Goal: Task Accomplishment & Management: Complete application form

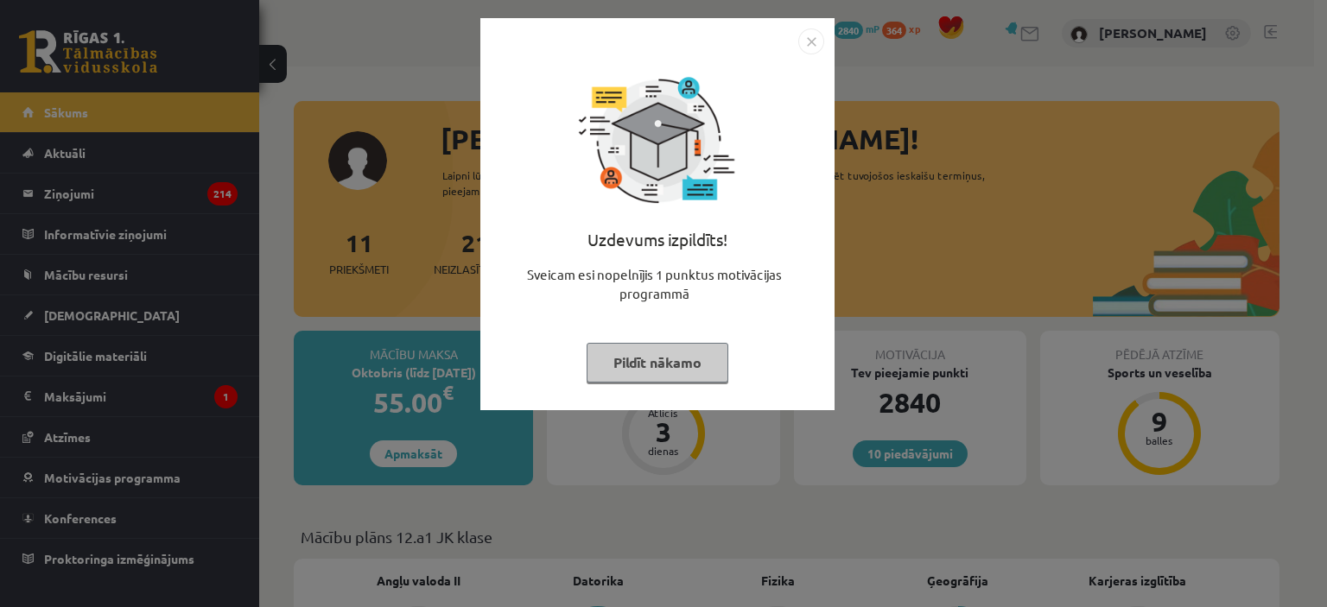
click at [808, 39] on img "Close" at bounding box center [811, 42] width 26 height 26
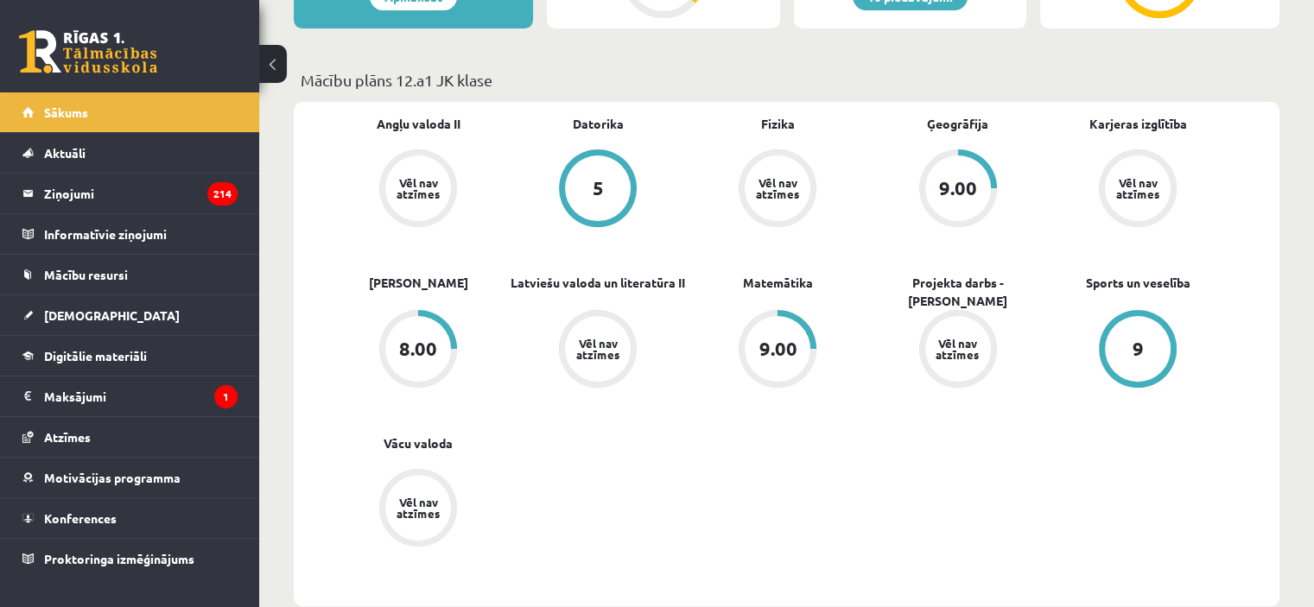
scroll to position [472, 0]
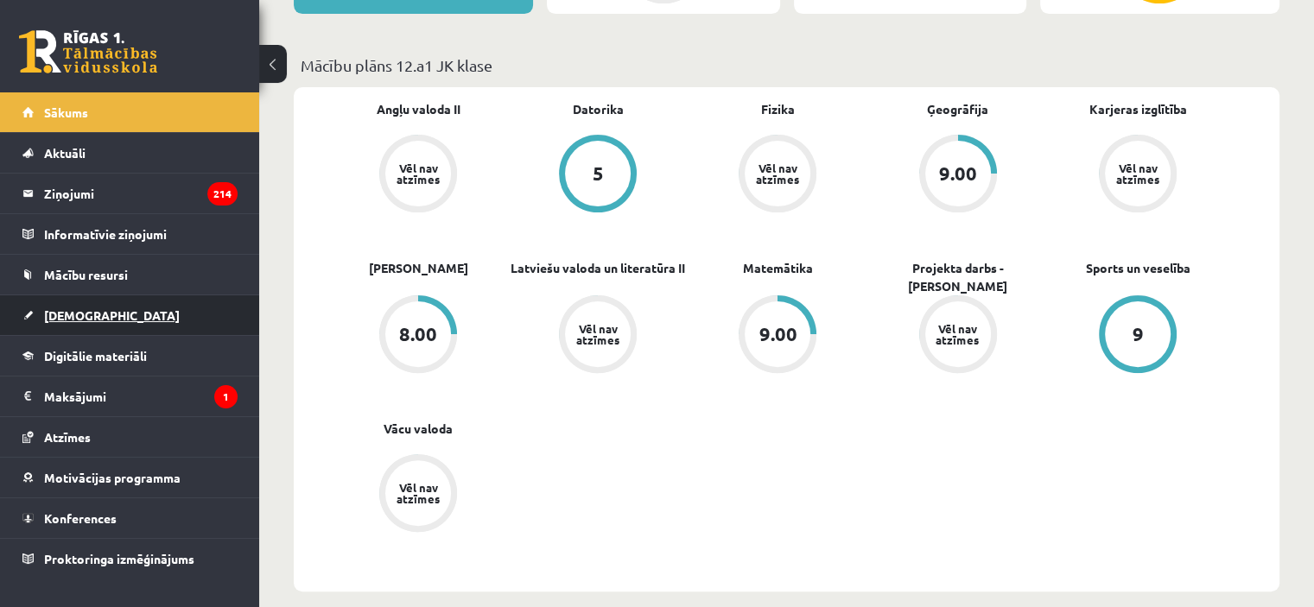
click at [76, 317] on span "[DEMOGRAPHIC_DATA]" at bounding box center [112, 316] width 136 height 16
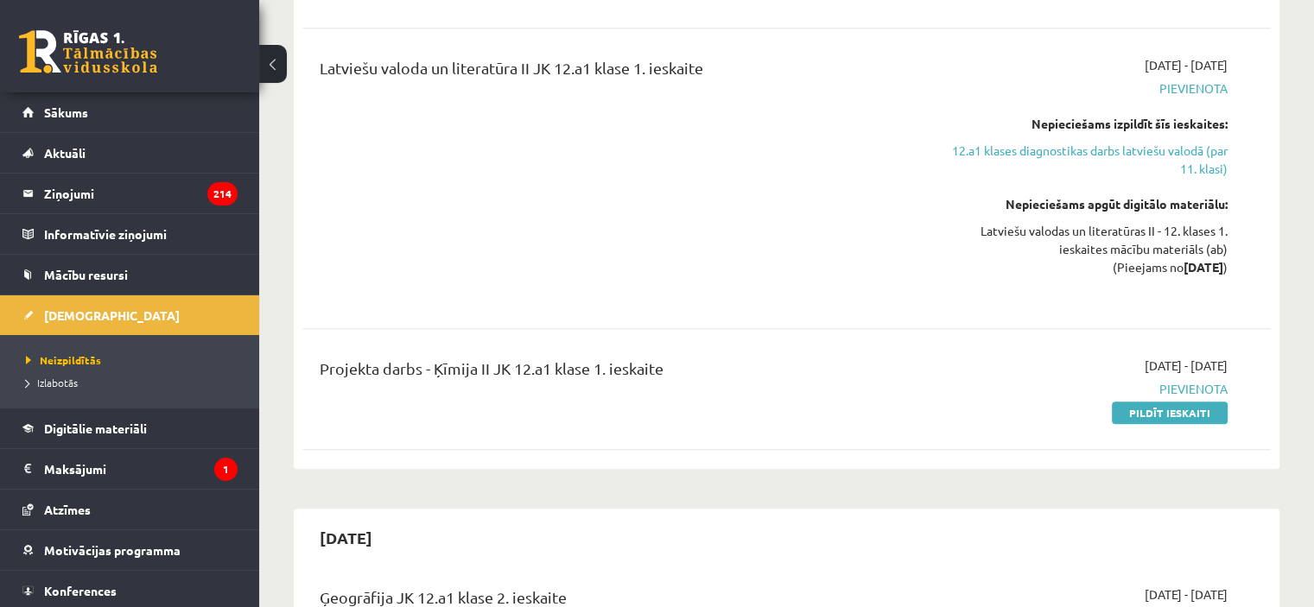
scroll to position [1797, 0]
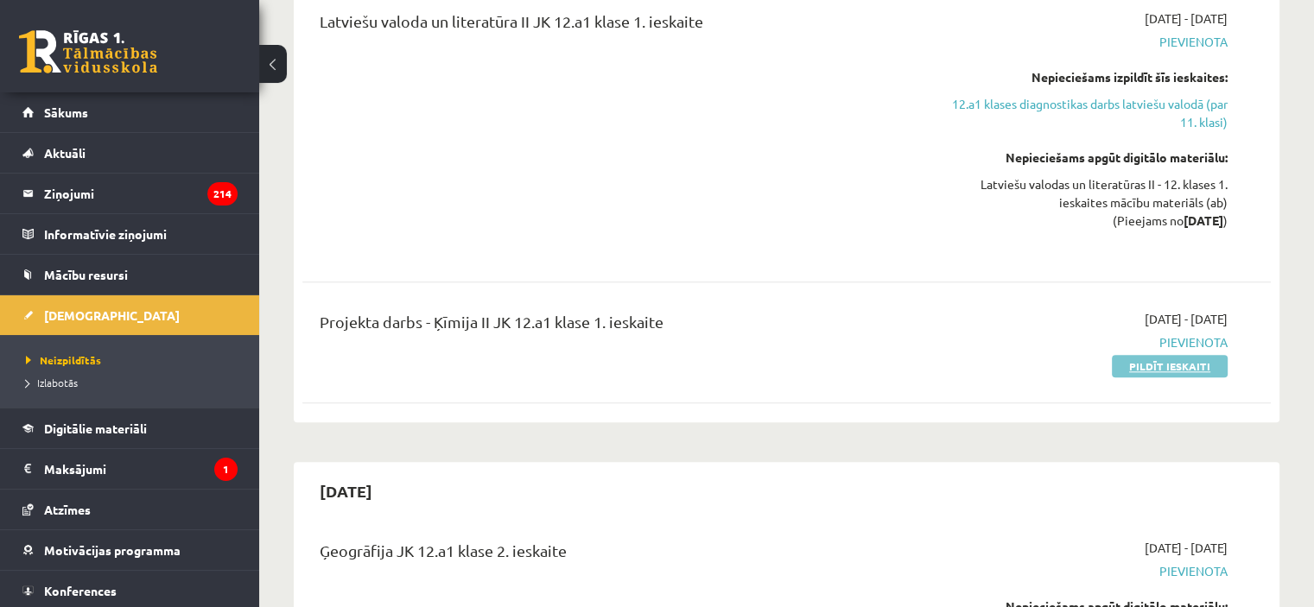
click at [1171, 355] on link "Pildīt ieskaiti" at bounding box center [1170, 366] width 116 height 22
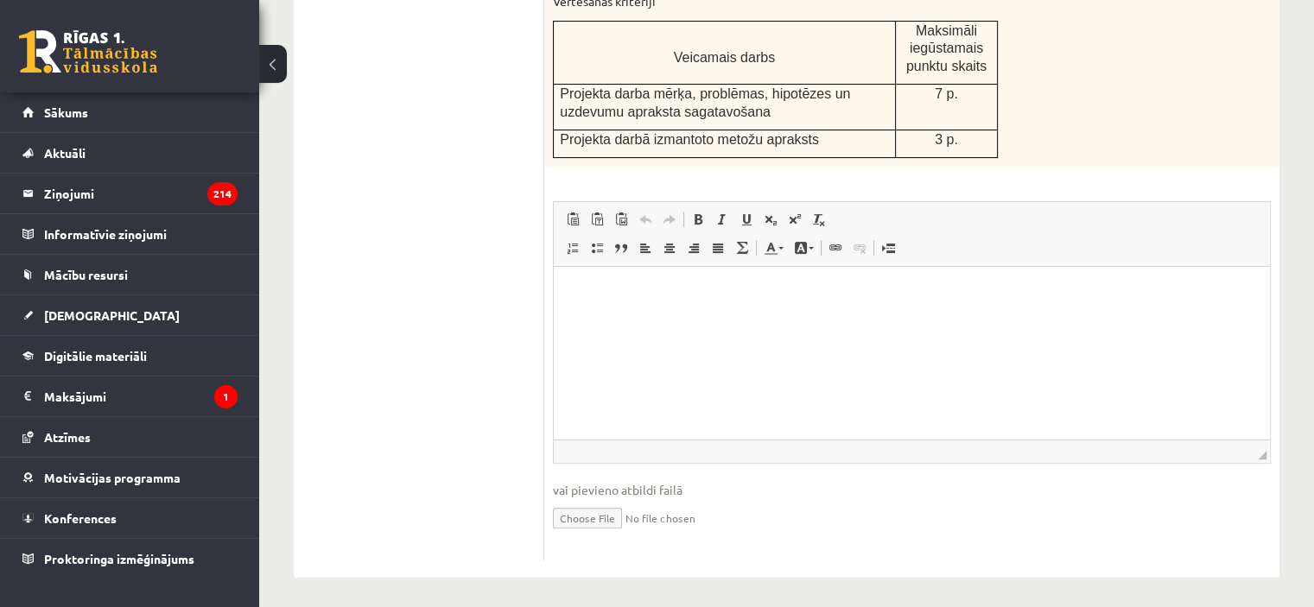
scroll to position [433, 0]
click at [594, 515] on input "file" at bounding box center [912, 513] width 718 height 35
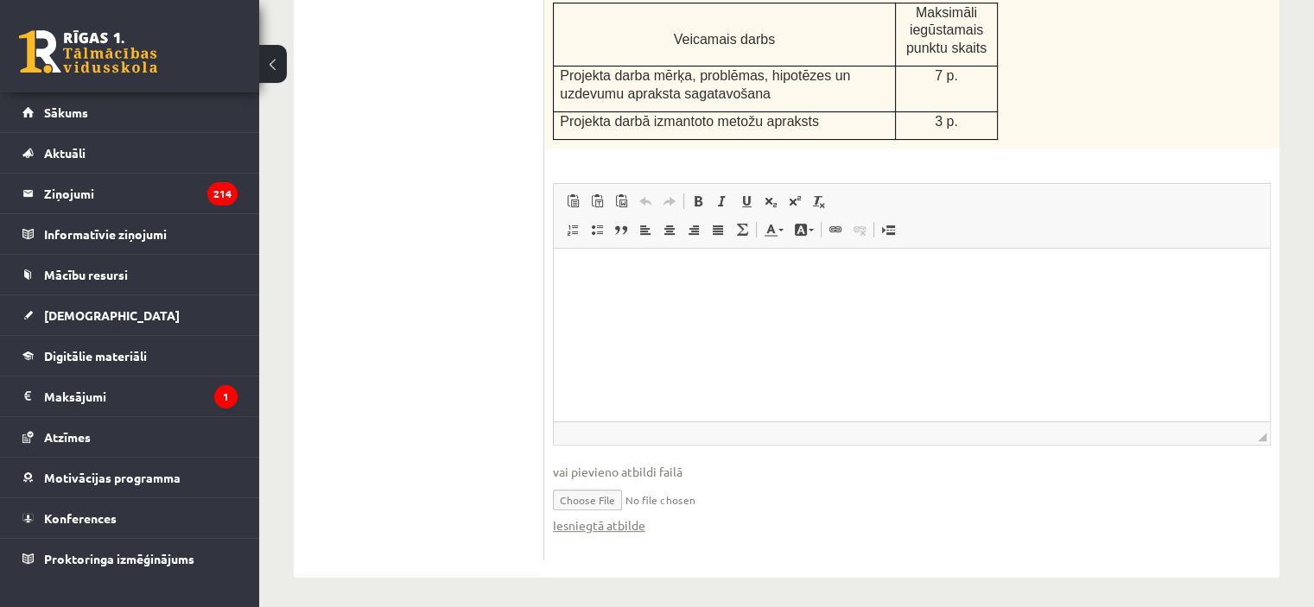
scroll to position [451, 0]
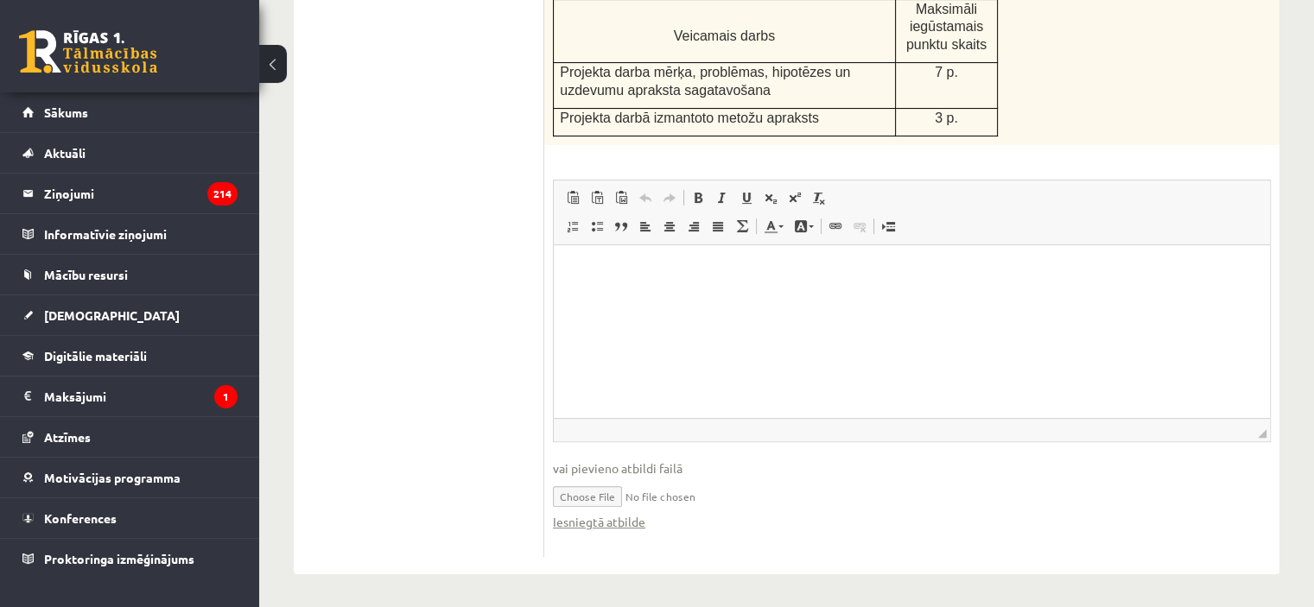
click at [599, 489] on input "file" at bounding box center [912, 495] width 718 height 35
click at [582, 496] on input "file" at bounding box center [912, 495] width 718 height 35
click at [580, 491] on input "file" at bounding box center [912, 495] width 718 height 35
type input "**********"
click at [562, 264] on html at bounding box center [912, 271] width 716 height 53
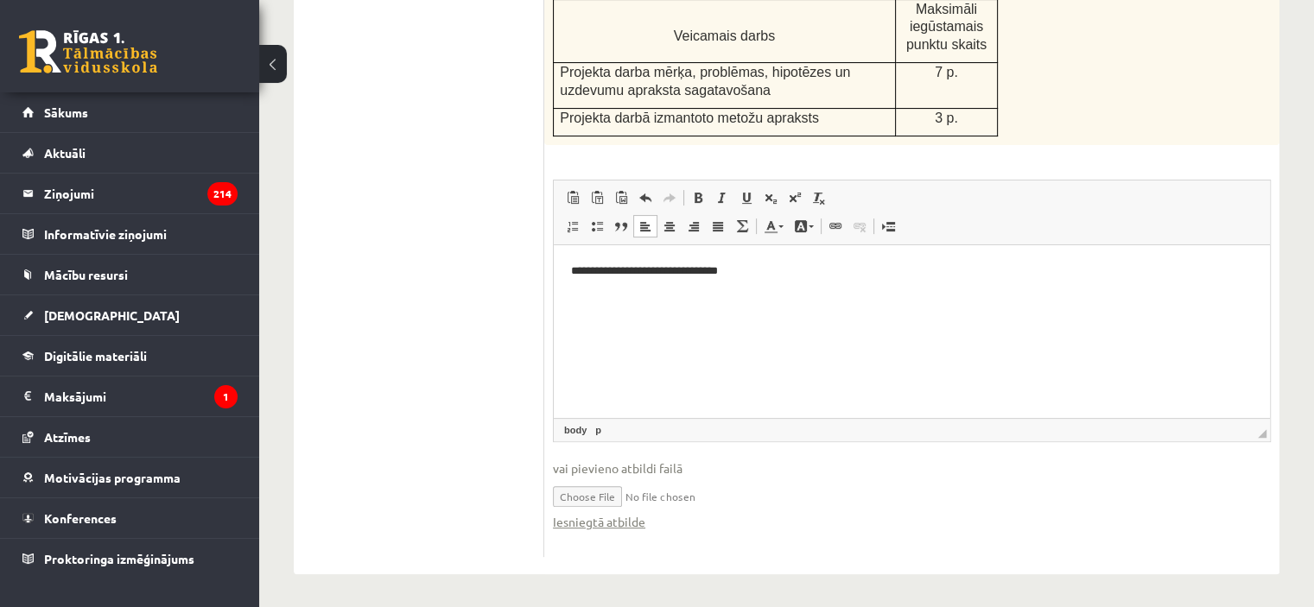
click at [733, 269] on p "**********" at bounding box center [912, 272] width 682 height 18
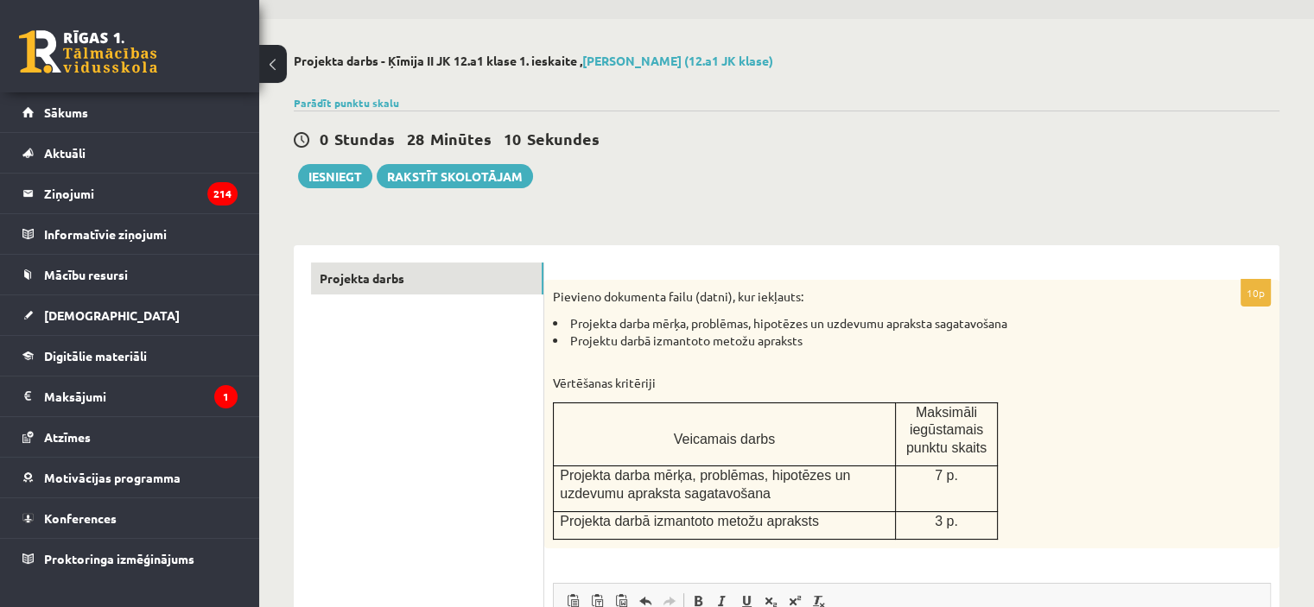
scroll to position [0, 0]
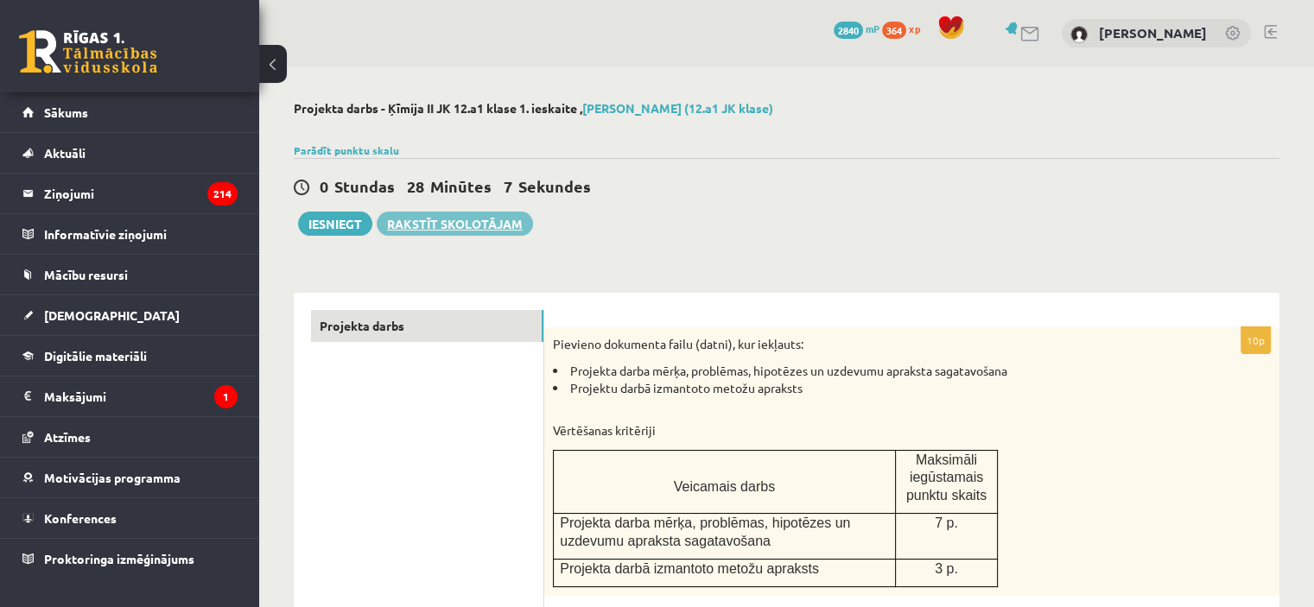
click at [466, 225] on link "Rakstīt skolotājam" at bounding box center [455, 224] width 156 height 24
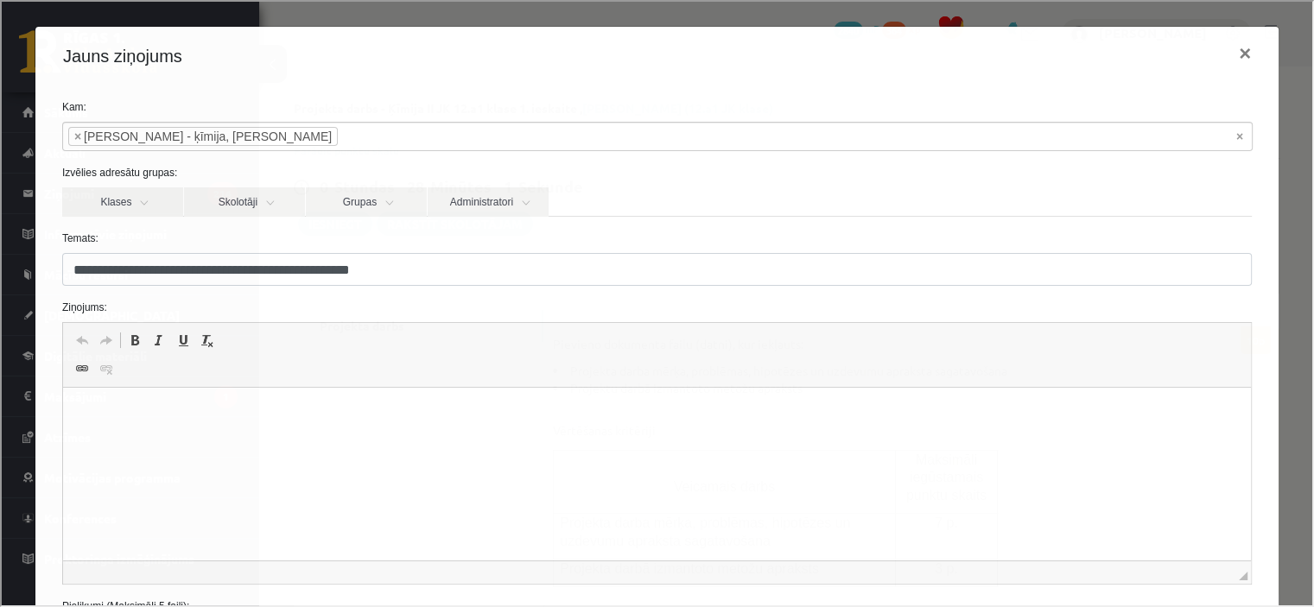
click at [79, 411] on p "Bagātinātā teksta redaktors, wiswyg-editor-47433979923860-1760369260-839" at bounding box center [655, 414] width 1153 height 18
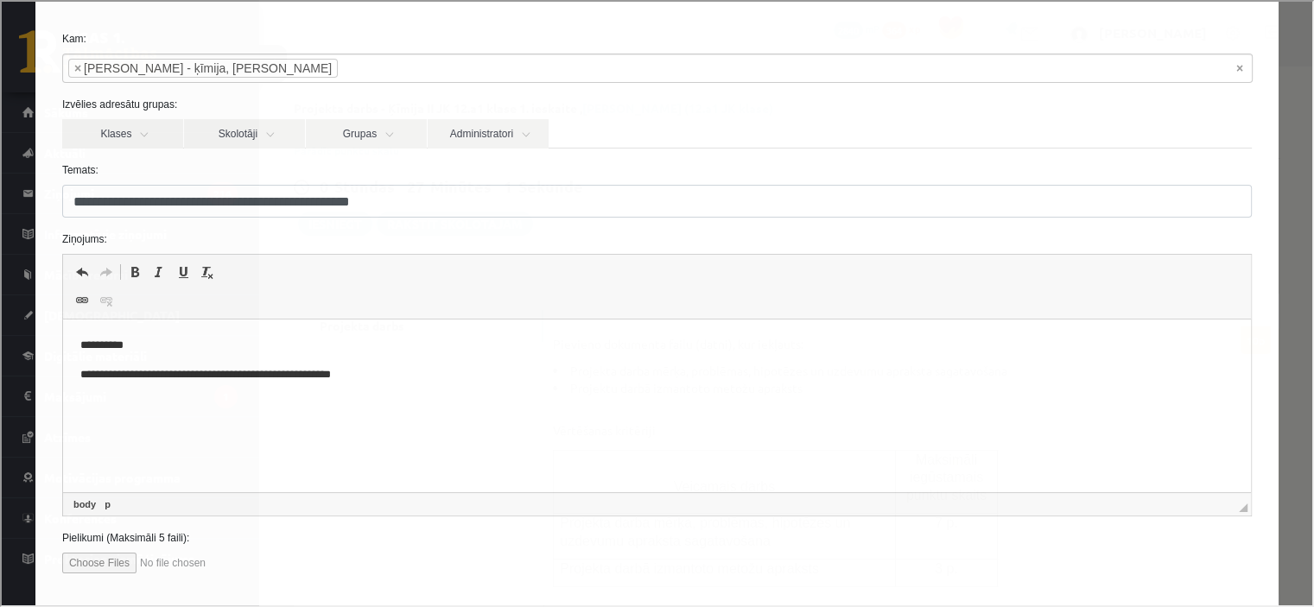
scroll to position [69, 0]
click at [118, 559] on input "file" at bounding box center [158, 560] width 196 height 21
click at [97, 557] on input "file" at bounding box center [158, 560] width 196 height 21
click at [128, 561] on input "file" at bounding box center [158, 560] width 196 height 21
type input "**********"
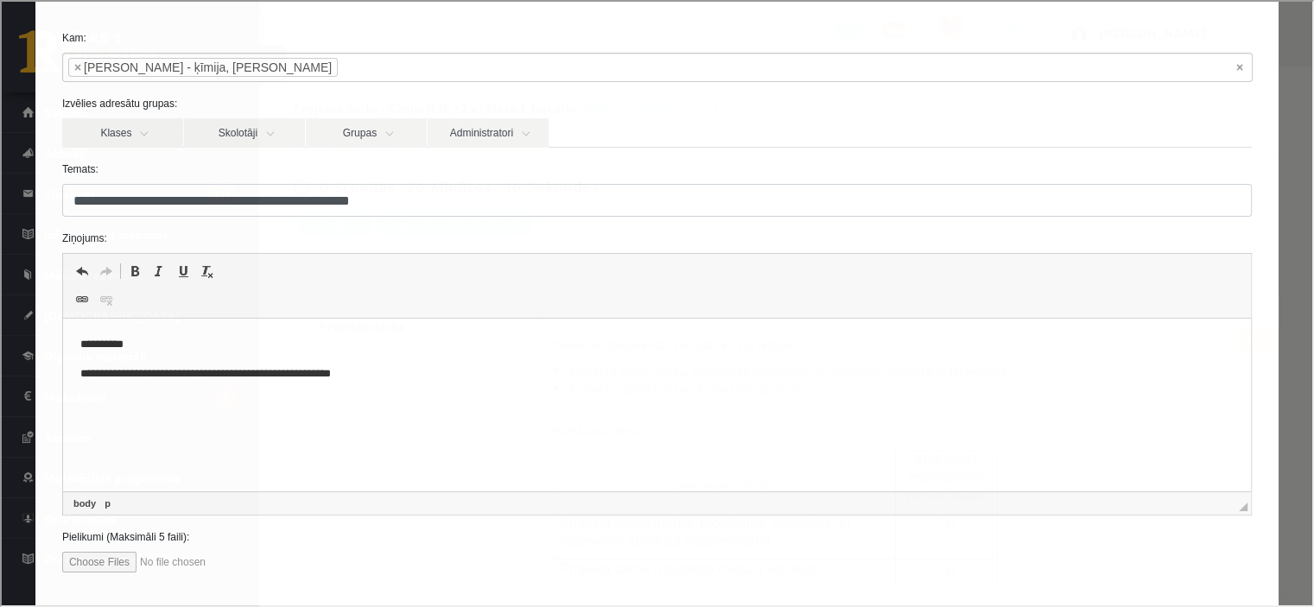
click at [360, 372] on p "**********" at bounding box center [650, 374] width 1142 height 18
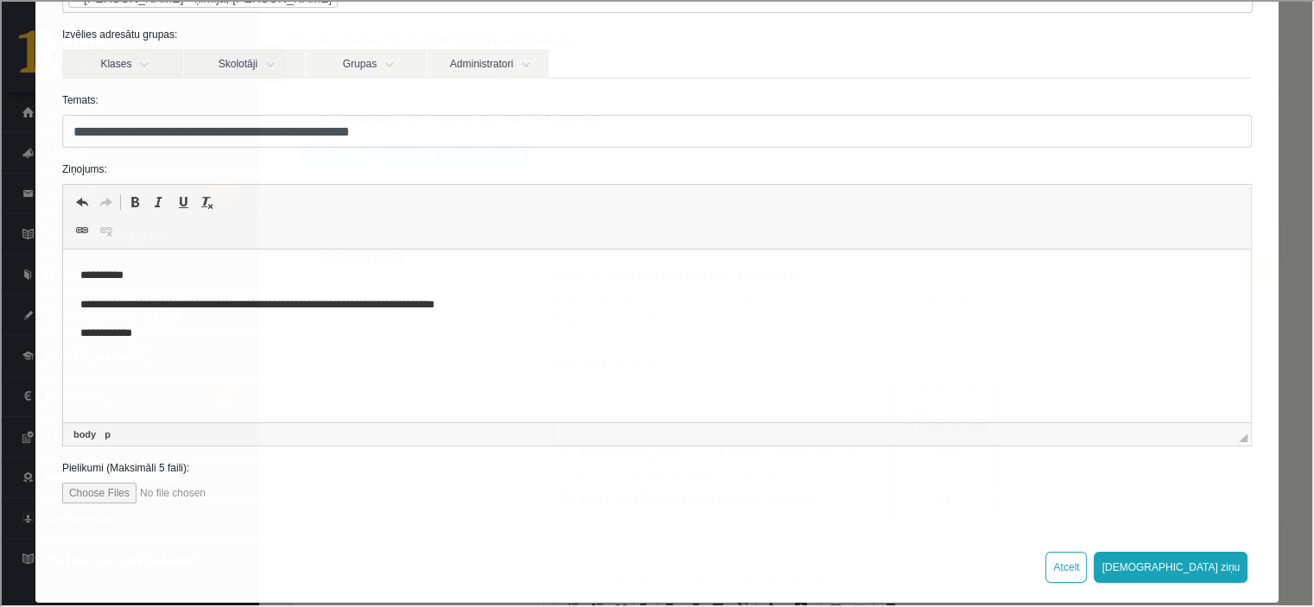
scroll to position [157, 0]
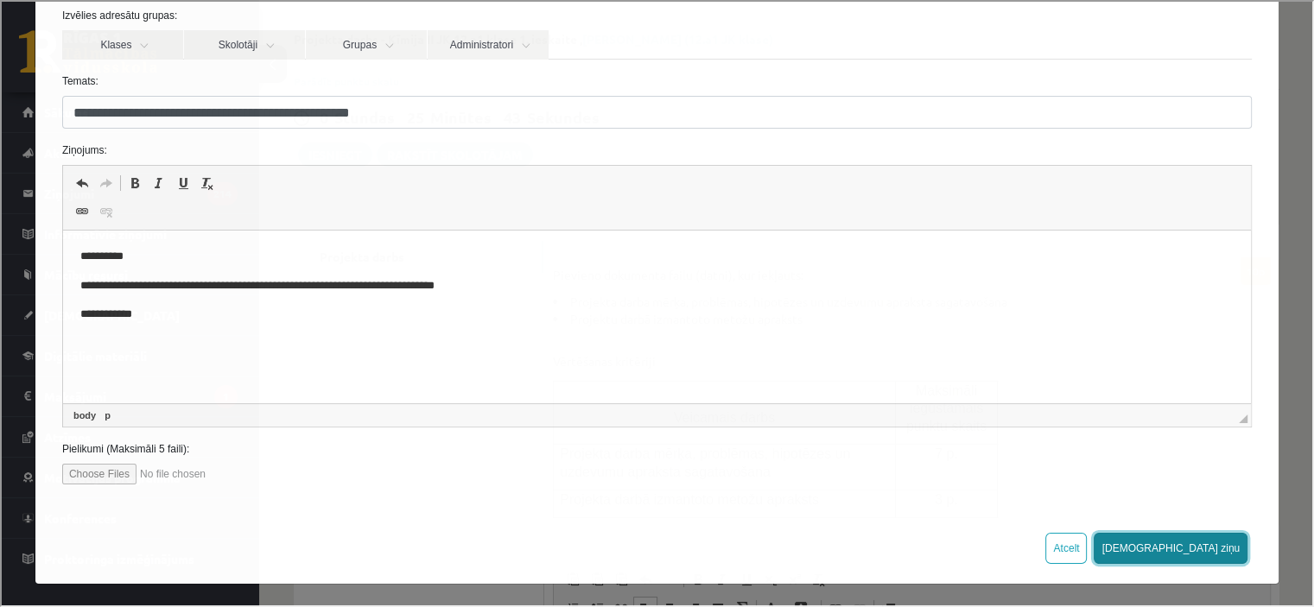
click at [1211, 540] on button "[DEMOGRAPHIC_DATA] ziņu" at bounding box center [1169, 546] width 154 height 31
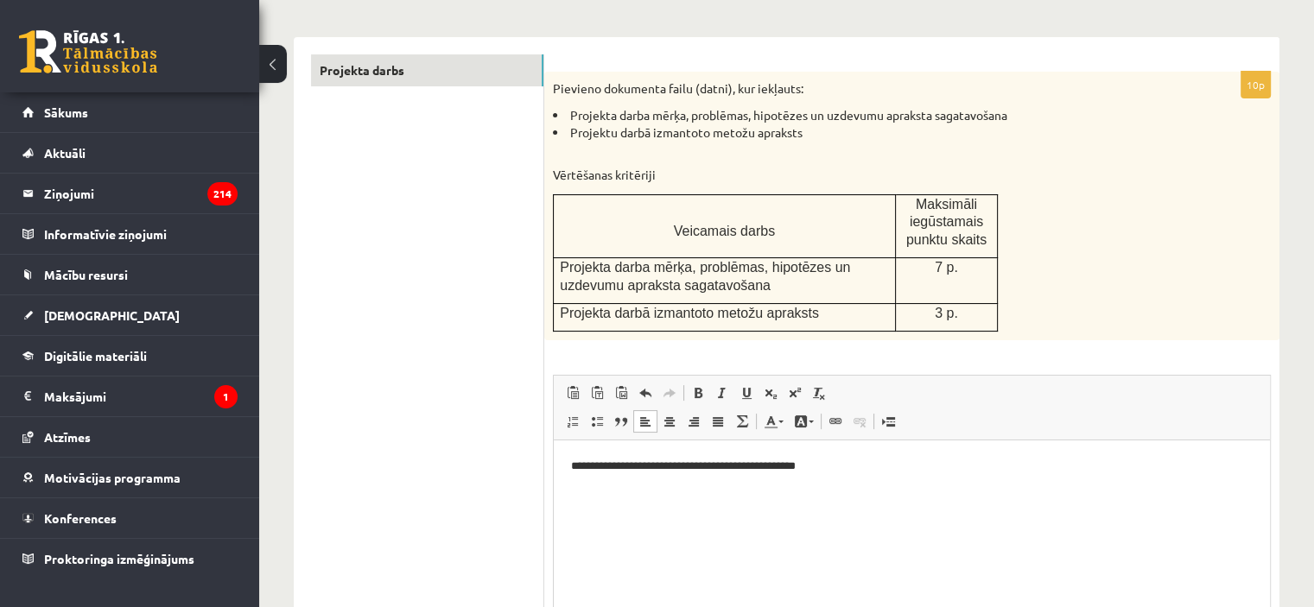
scroll to position [117, 0]
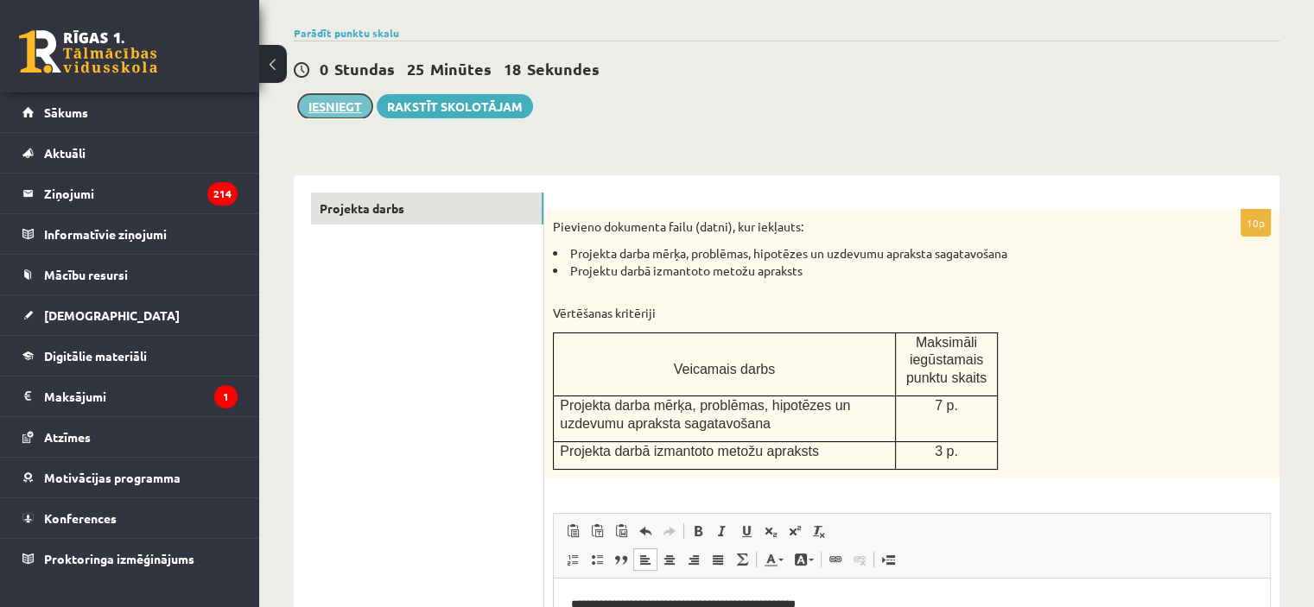
click at [333, 106] on button "Iesniegt" at bounding box center [335, 106] width 74 height 24
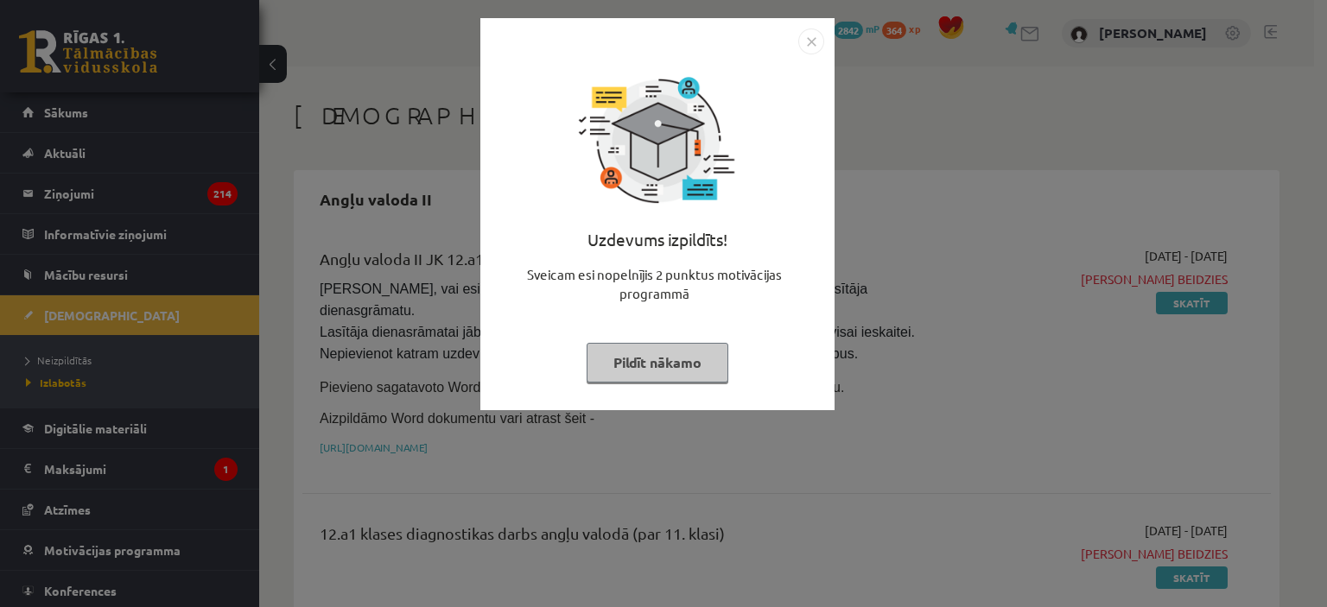
click at [815, 36] on img "Close" at bounding box center [811, 42] width 26 height 26
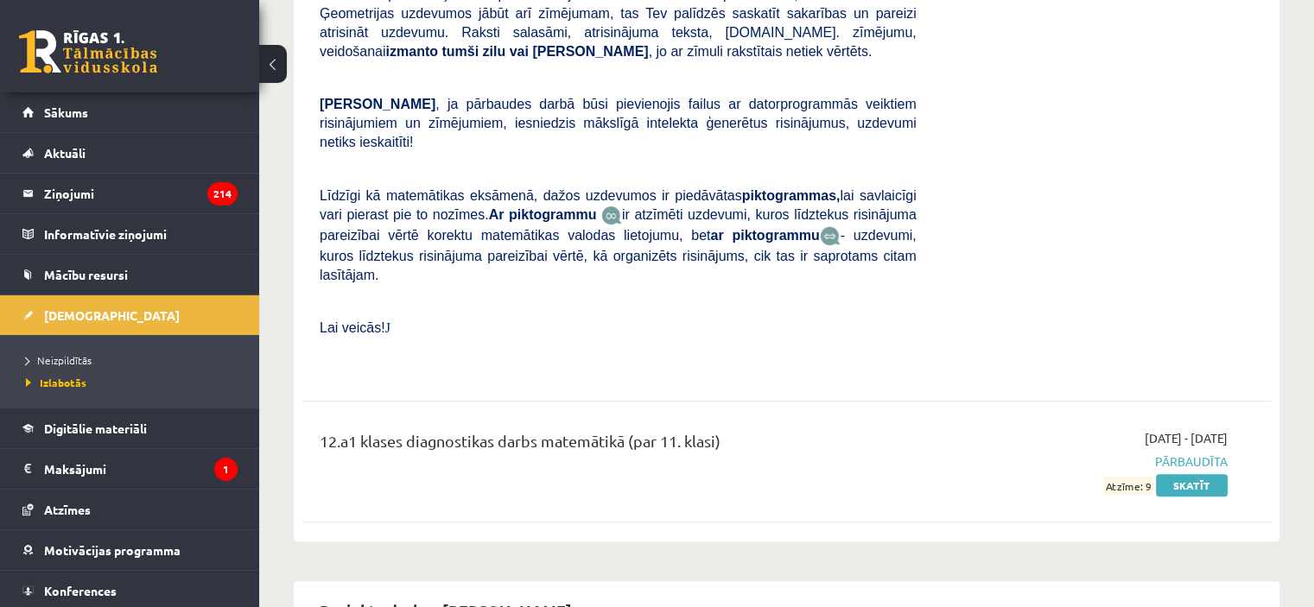
scroll to position [7085, 0]
